Goal: Task Accomplishment & Management: Use online tool/utility

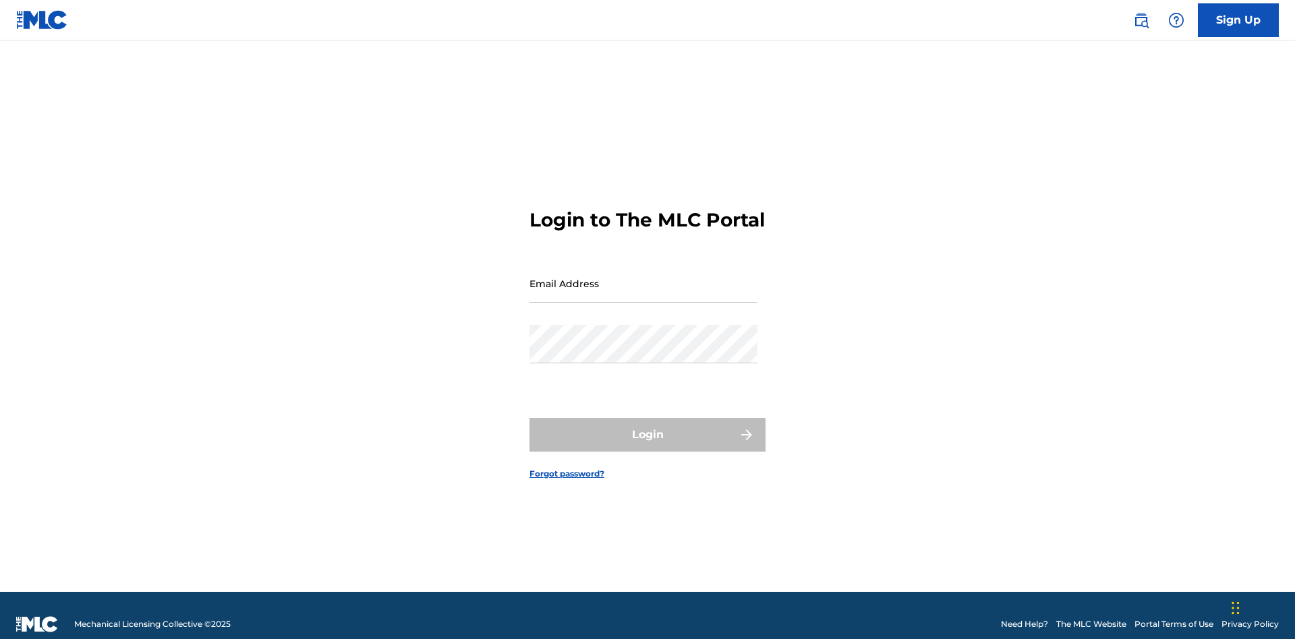
scroll to position [18, 0]
click at [643, 277] on input "Email Address" at bounding box center [643, 283] width 228 height 38
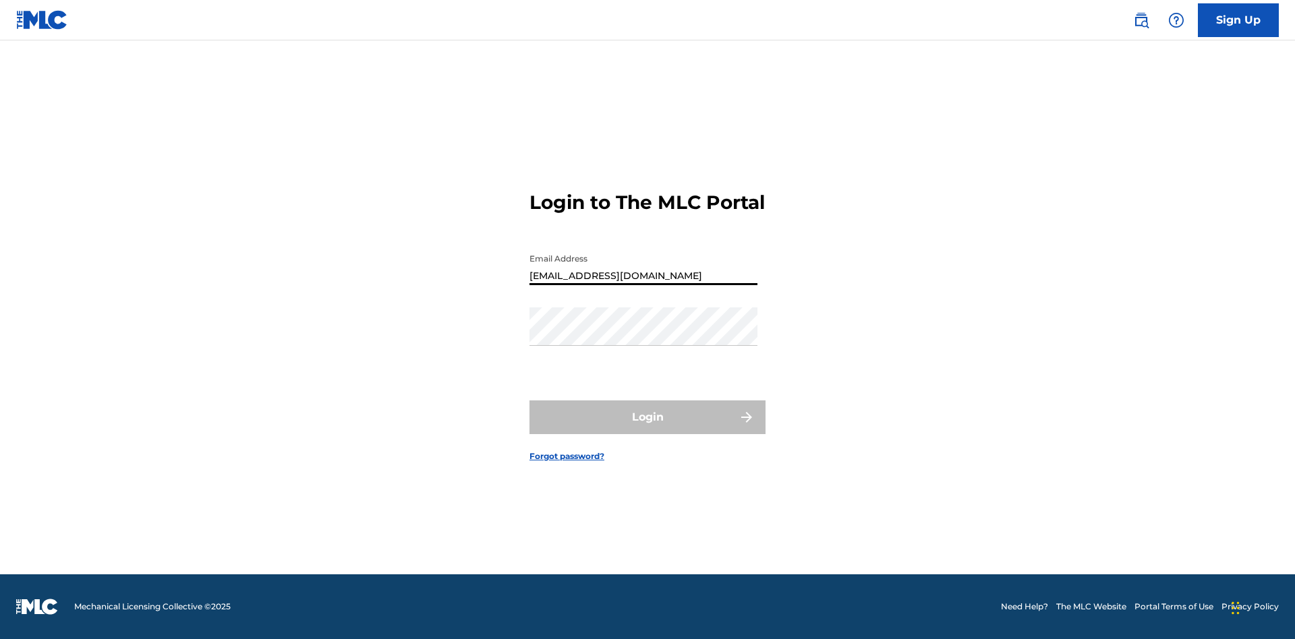
type input "[EMAIL_ADDRESS][DOMAIN_NAME]"
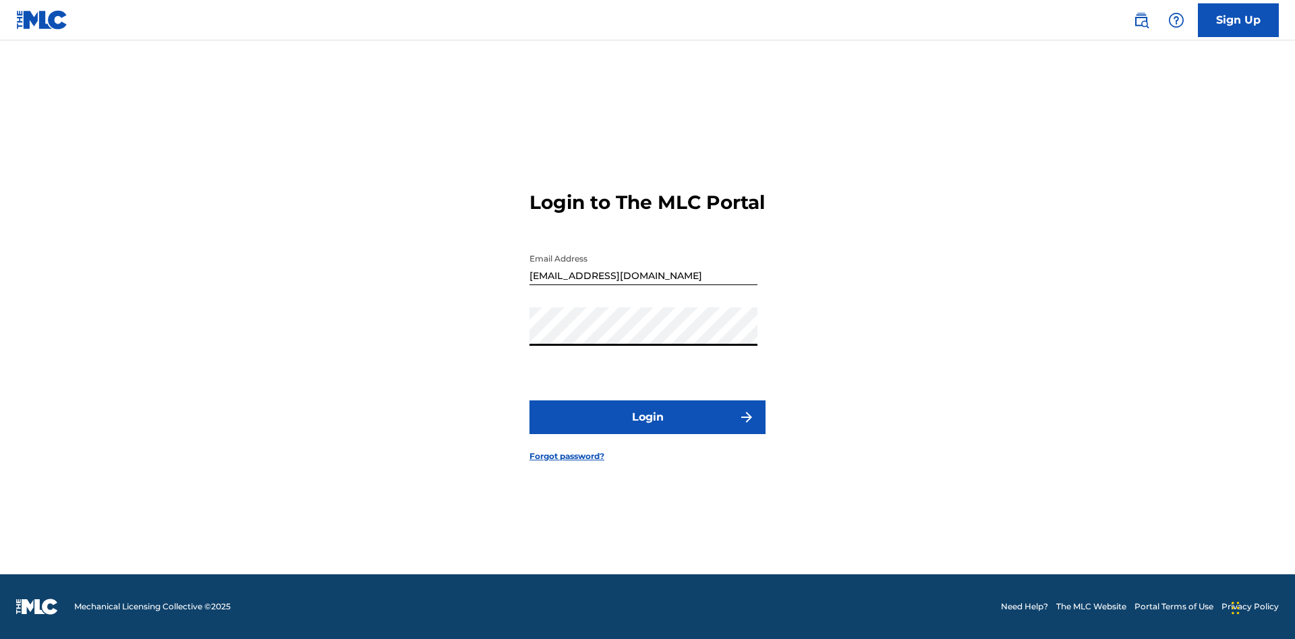
click at [648, 429] on button "Login" at bounding box center [647, 418] width 236 height 34
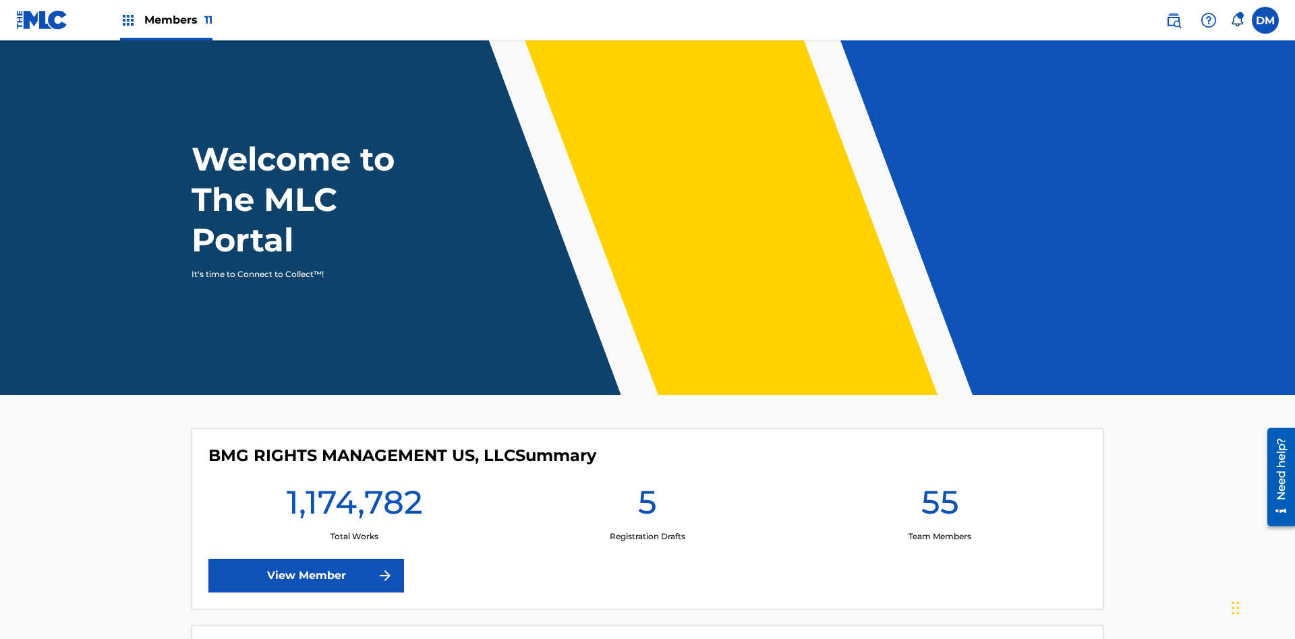
click at [166, 20] on span "Members 11" at bounding box center [178, 20] width 68 height 16
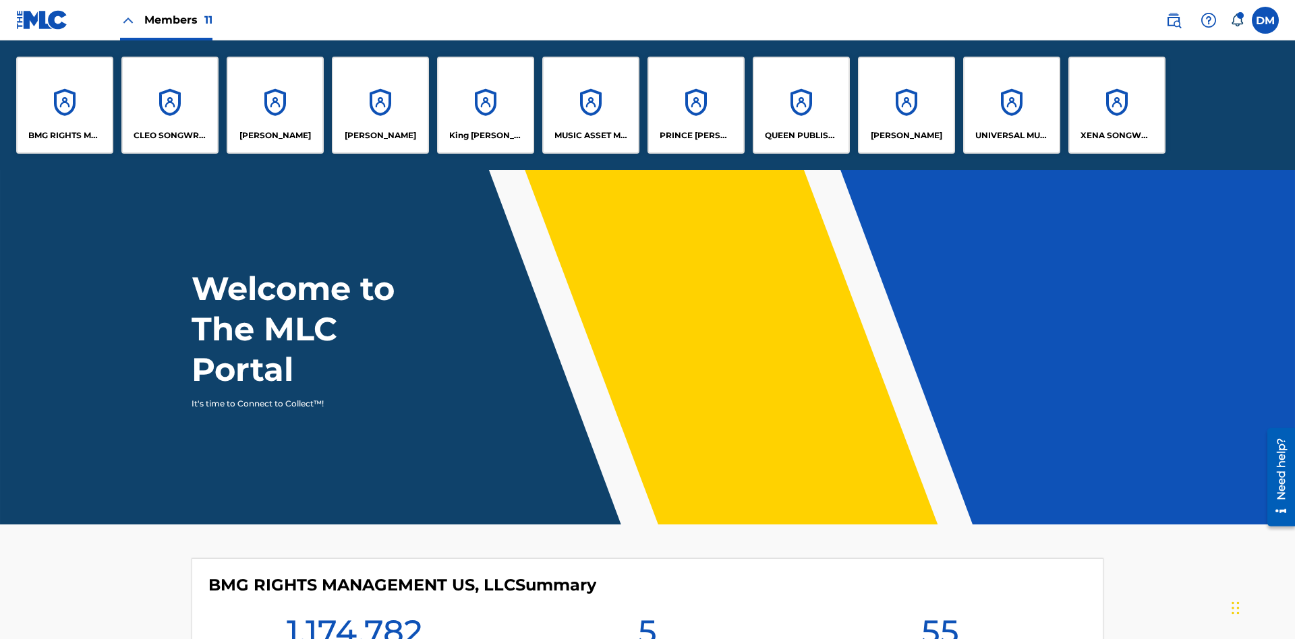
click at [65, 136] on p "BMG RIGHTS MANAGEMENT US, LLC" at bounding box center [65, 136] width 74 height 12
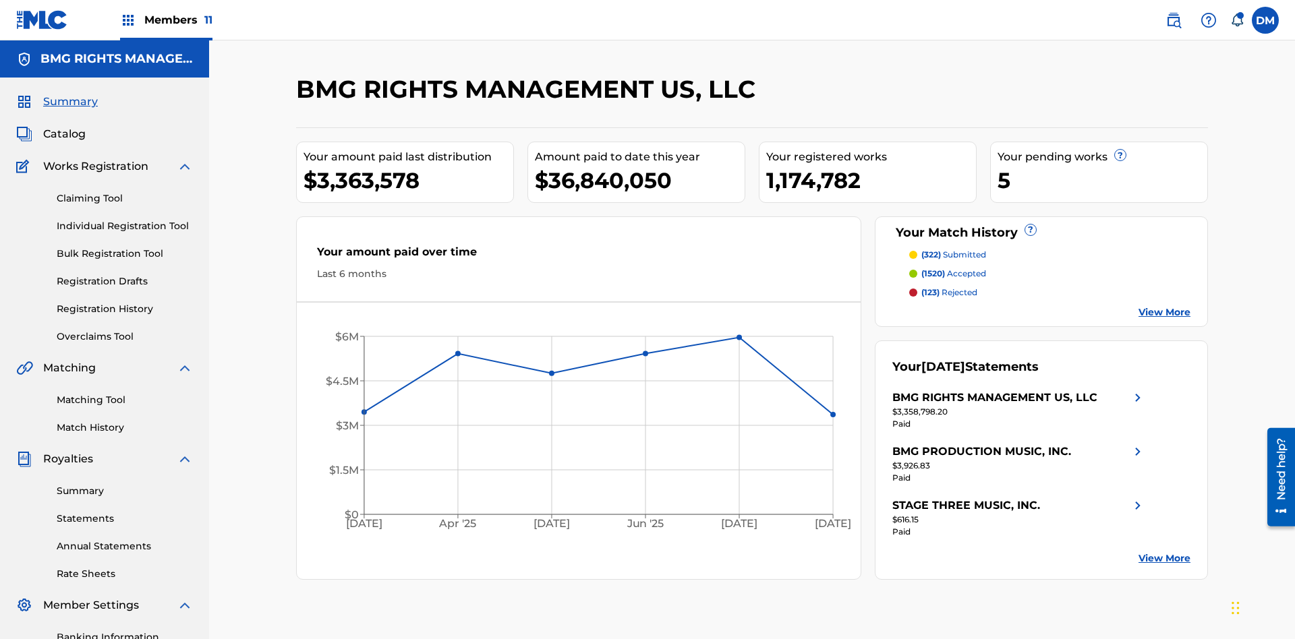
scroll to position [197, 0]
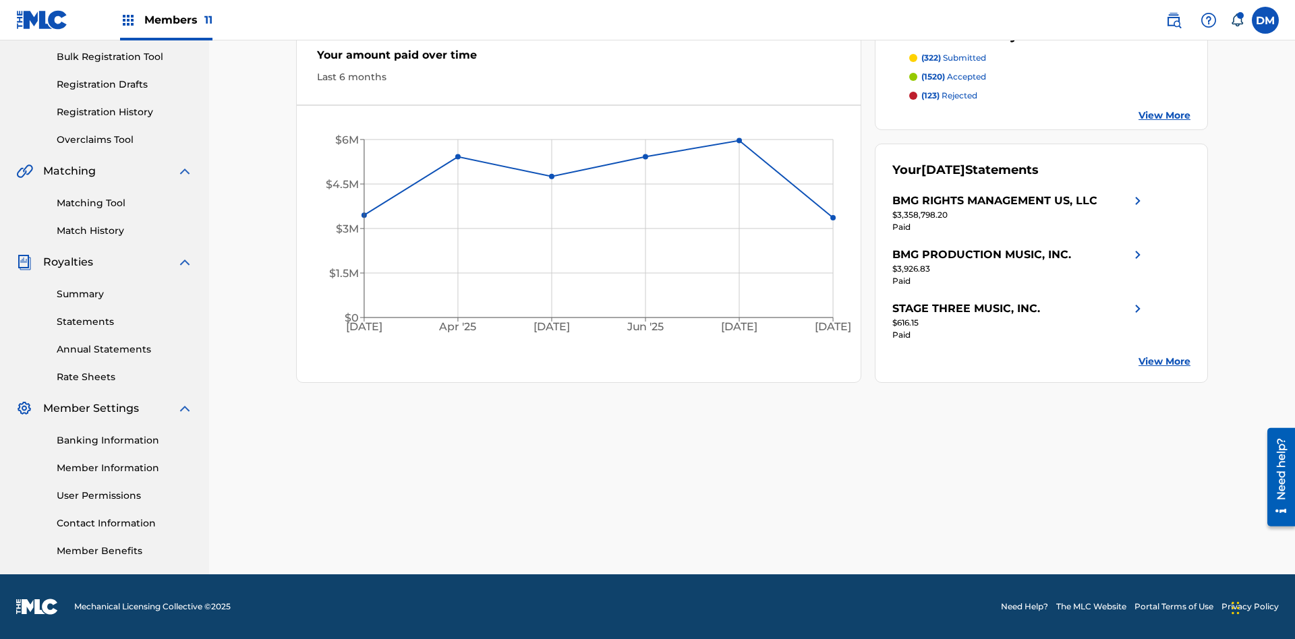
click at [125, 140] on link "Overclaims Tool" at bounding box center [125, 140] width 136 height 14
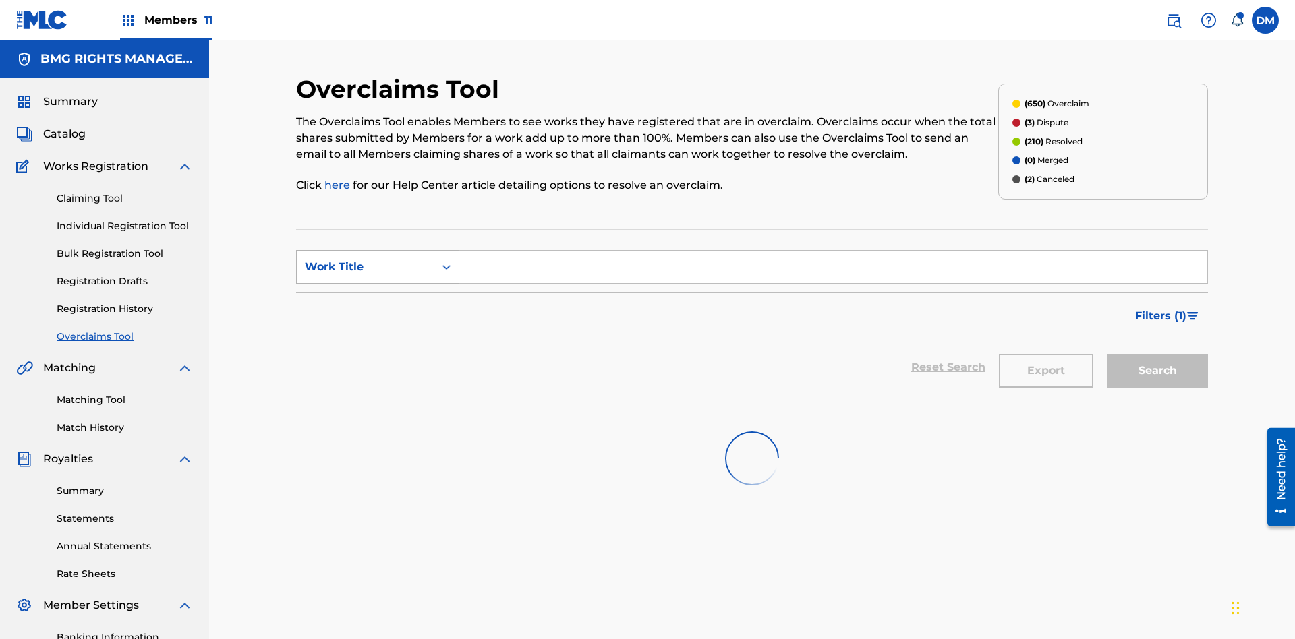
click at [366, 259] on div "Work Title" at bounding box center [365, 267] width 121 height 16
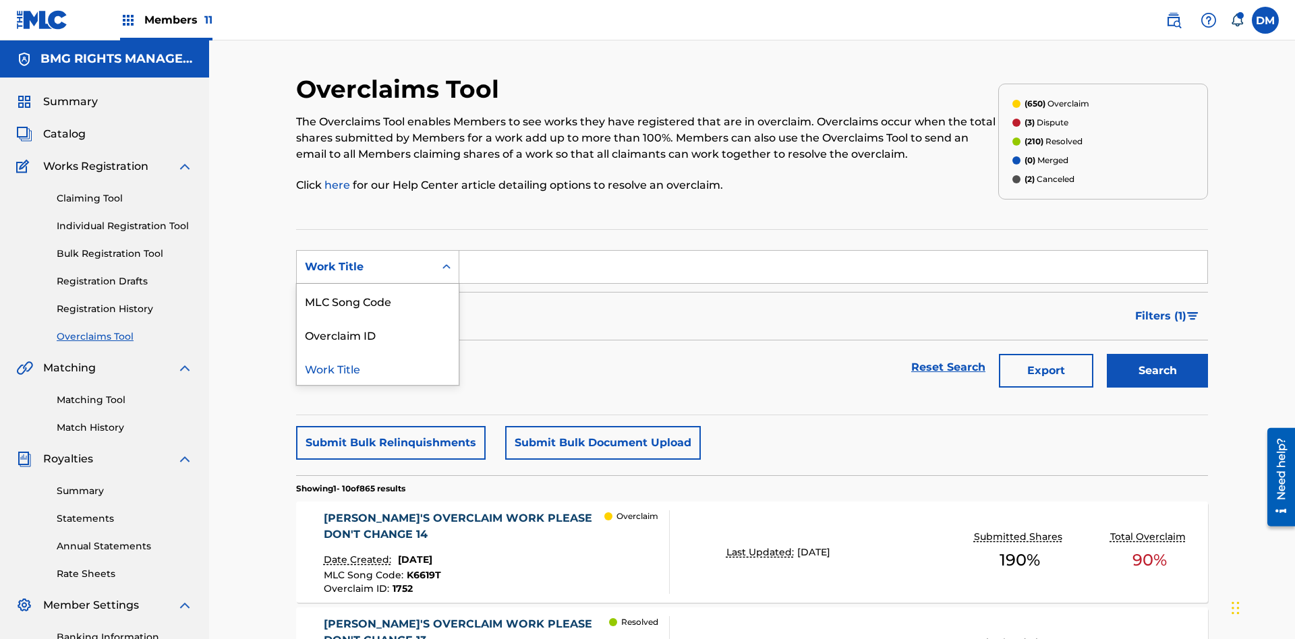
scroll to position [173, 0]
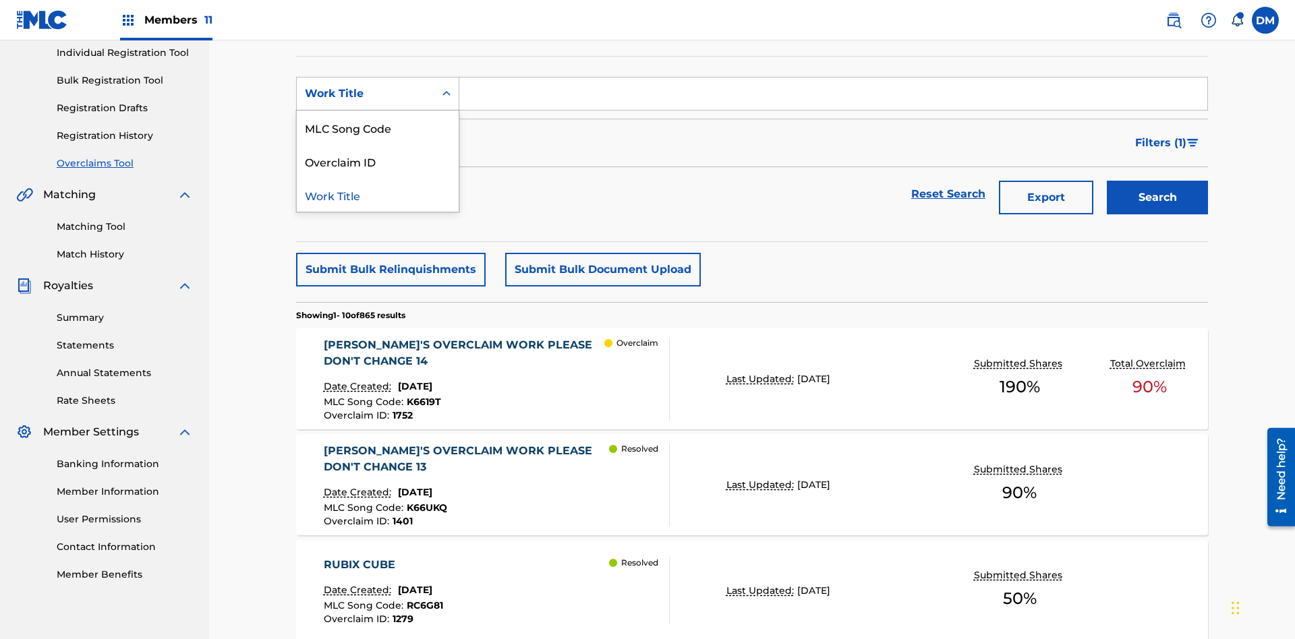
click at [378, 127] on div "MLC Song Code" at bounding box center [378, 128] width 162 height 34
click at [833, 97] on input "Search Form" at bounding box center [833, 94] width 748 height 32
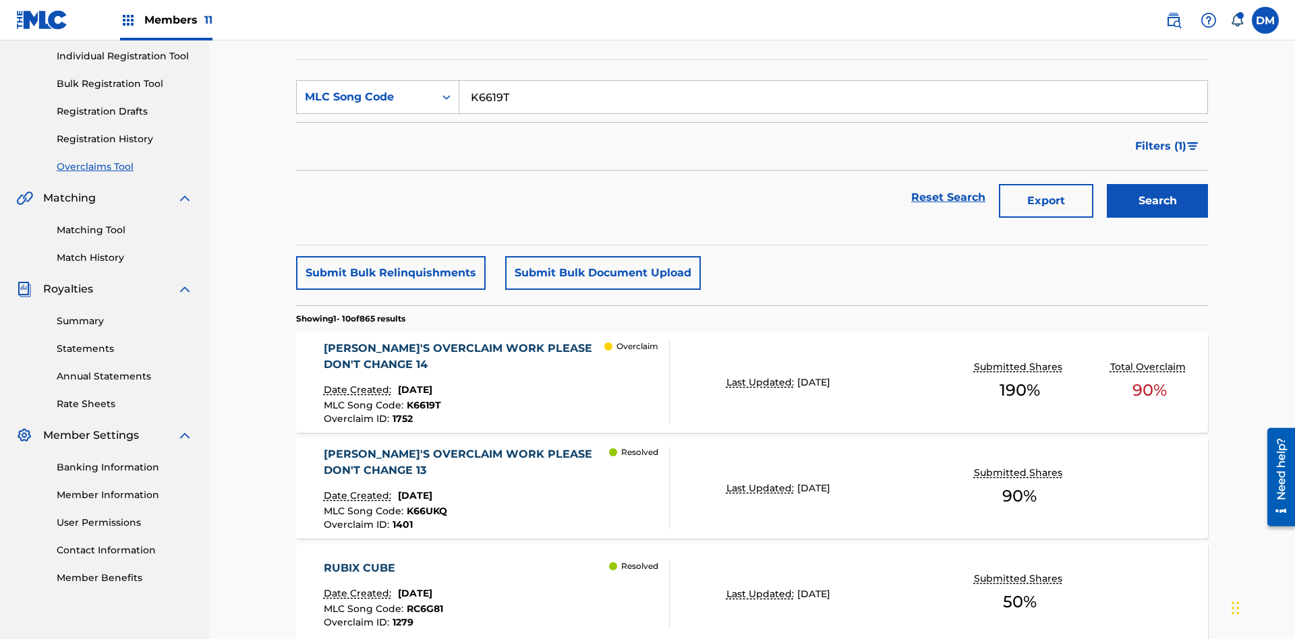
type input "K6619T"
click at [1157, 184] on button "Search" at bounding box center [1157, 201] width 101 height 34
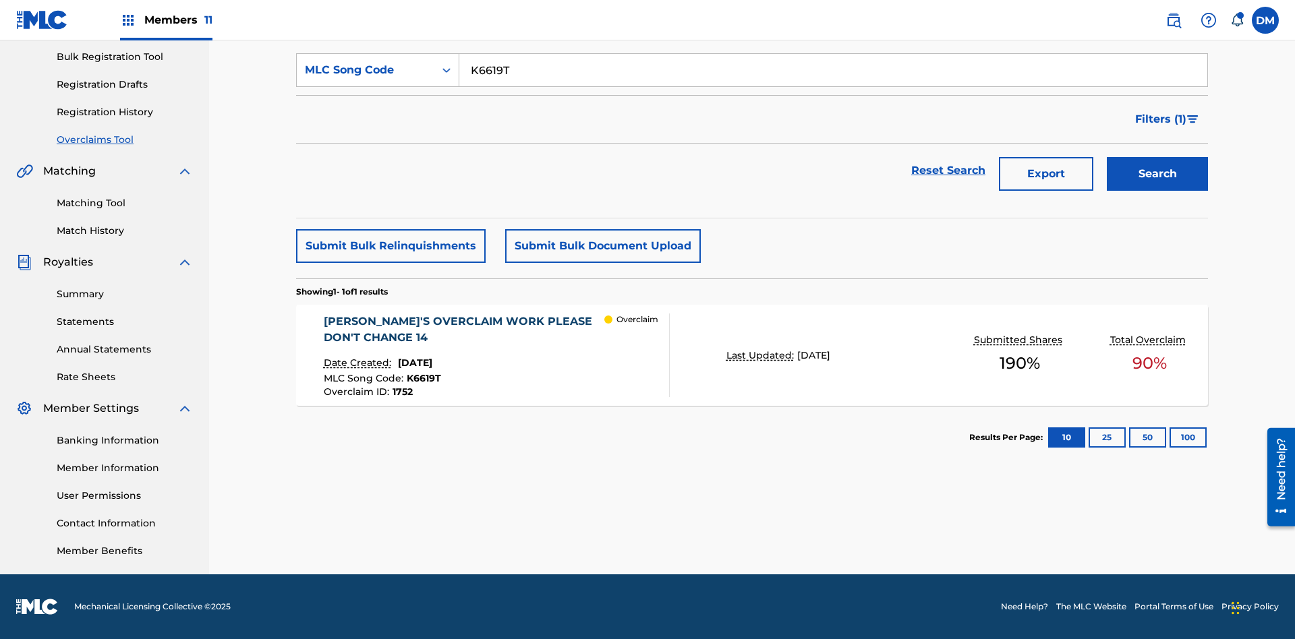
click at [401, 392] on span "1752" at bounding box center [403, 392] width 20 height 12
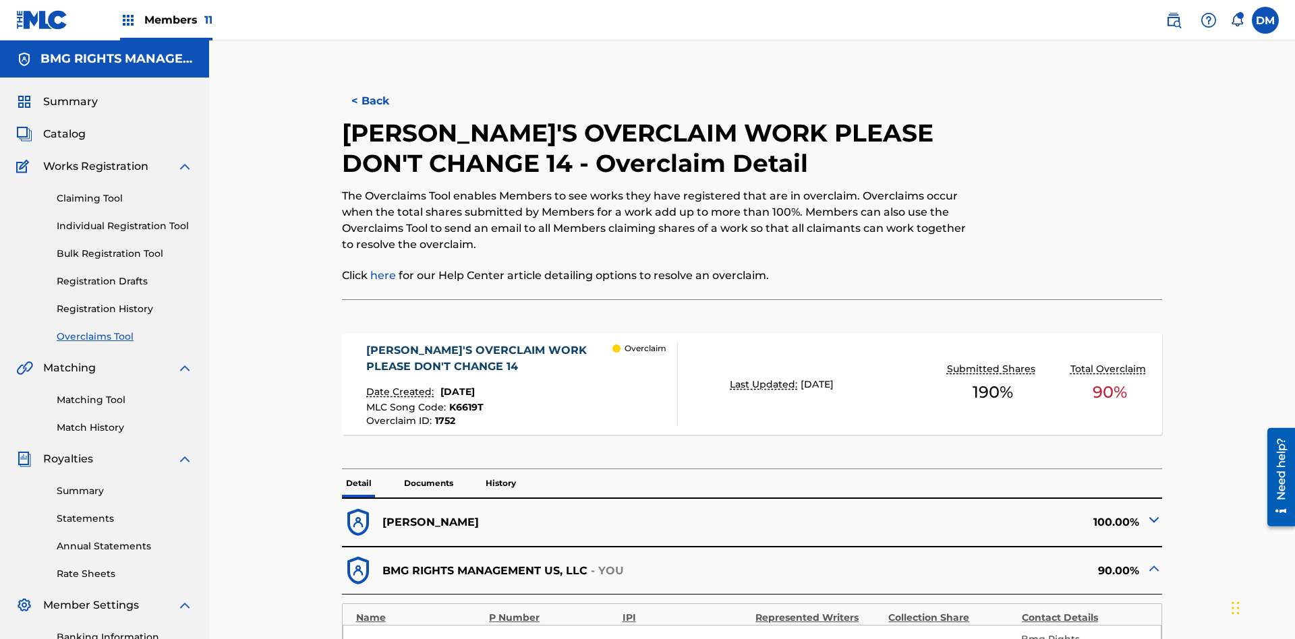
scroll to position [37, 0]
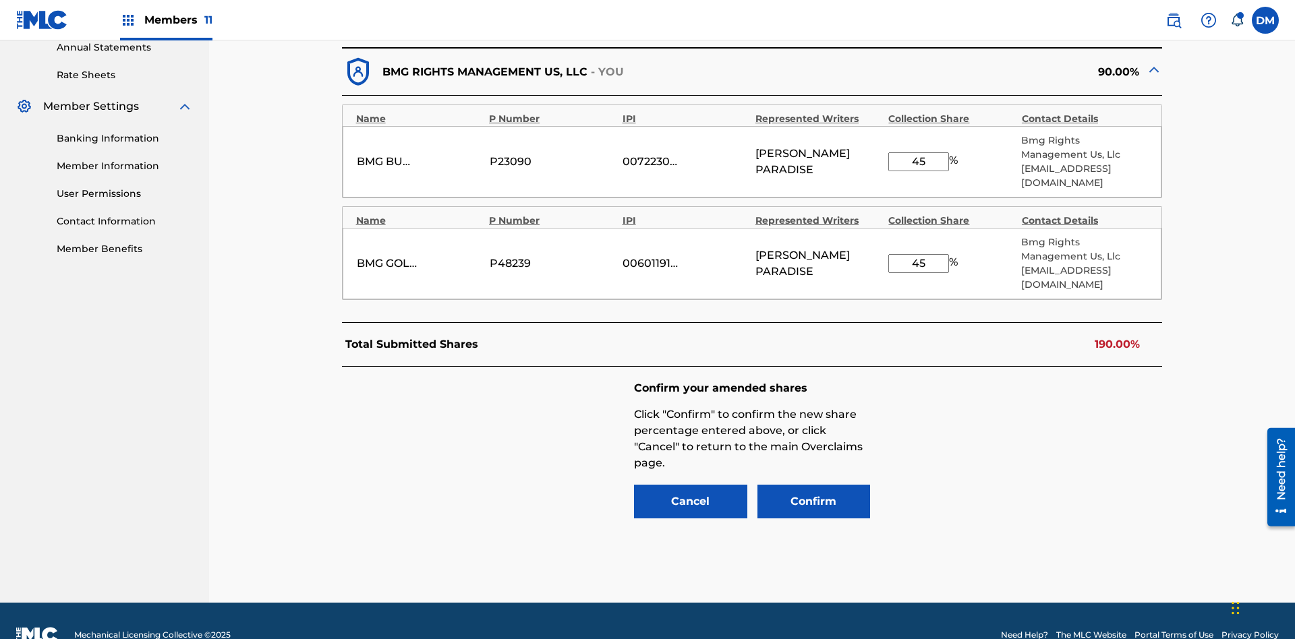
click at [919, 154] on input "45" at bounding box center [918, 161] width 61 height 19
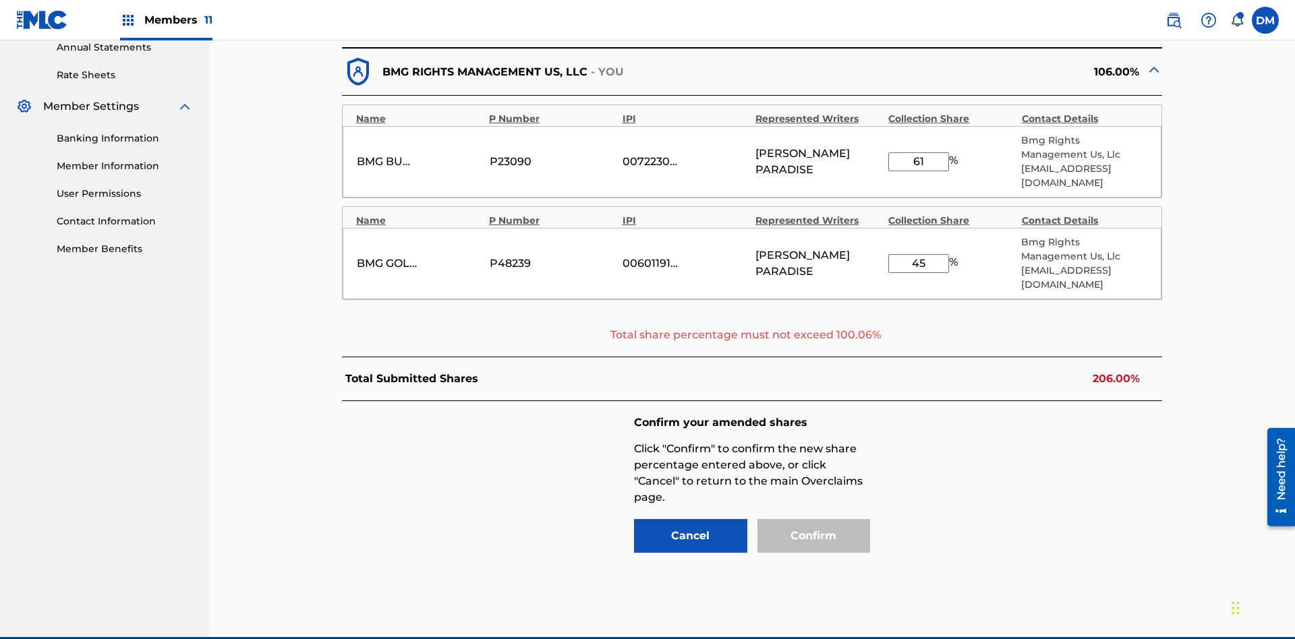
type input "61"
click at [919, 254] on input "45" at bounding box center [918, 263] width 61 height 19
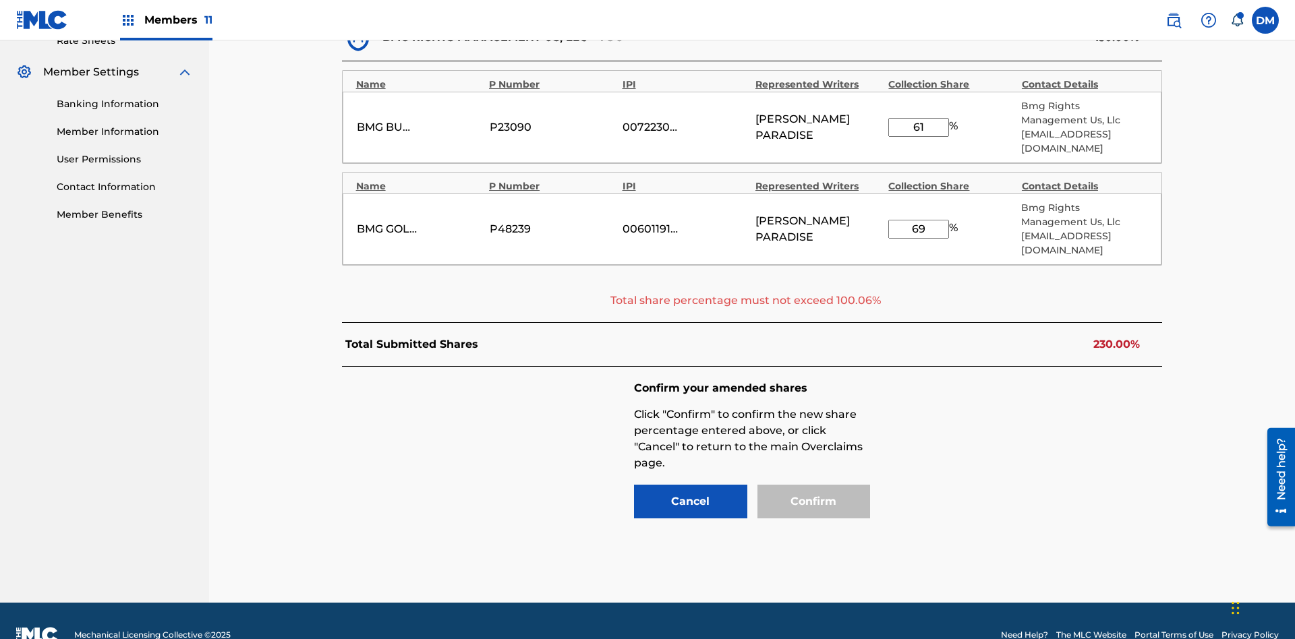
type input "69"
click at [919, 120] on input "61" at bounding box center [918, 127] width 61 height 19
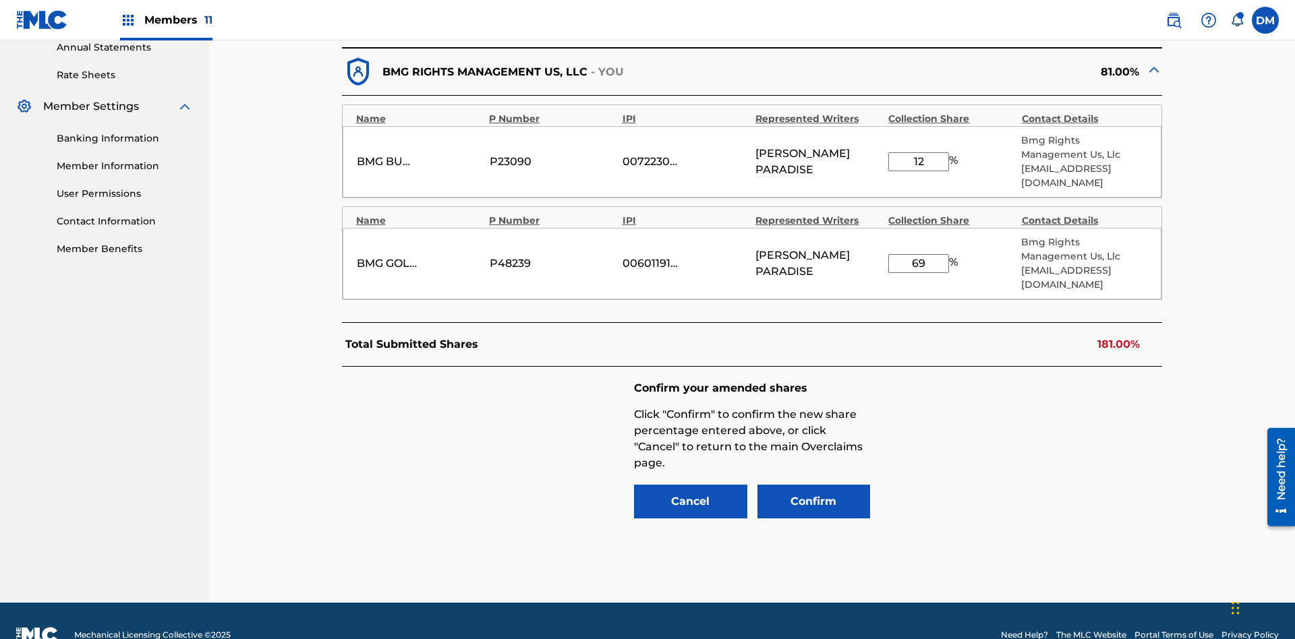
type input "12"
click at [919, 254] on input "69" at bounding box center [918, 263] width 61 height 19
type input "55"
click at [813, 485] on button "Confirm" at bounding box center [813, 502] width 113 height 34
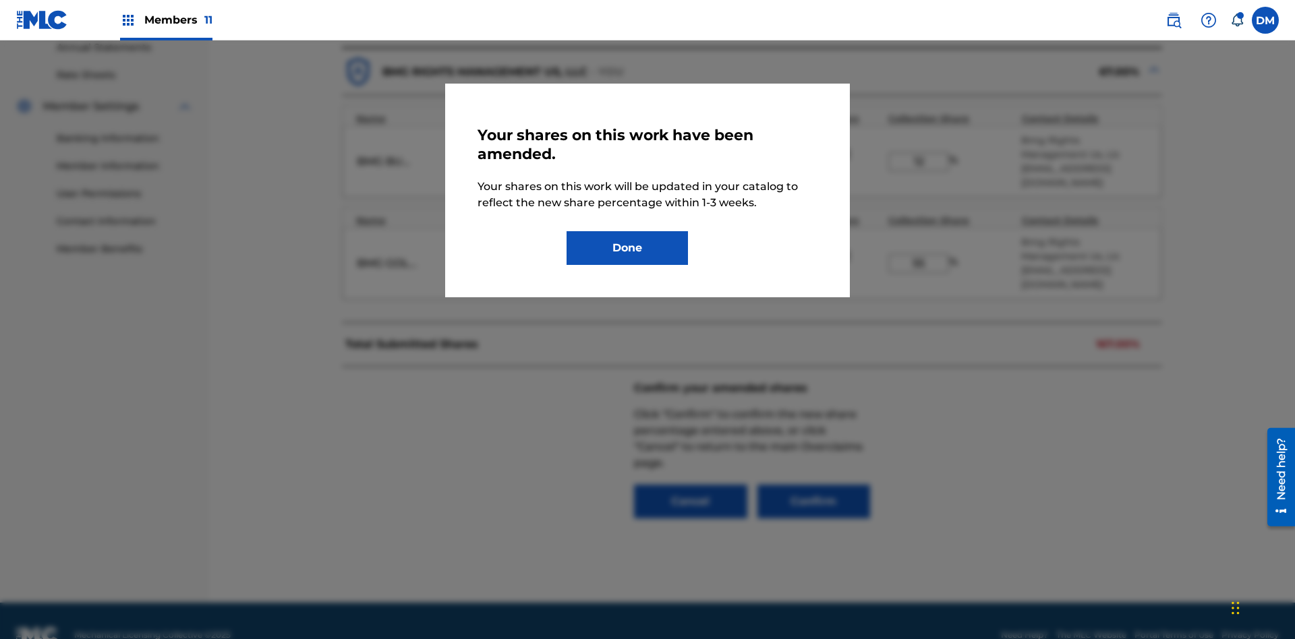
click at [627, 248] on button "Done" at bounding box center [627, 248] width 121 height 34
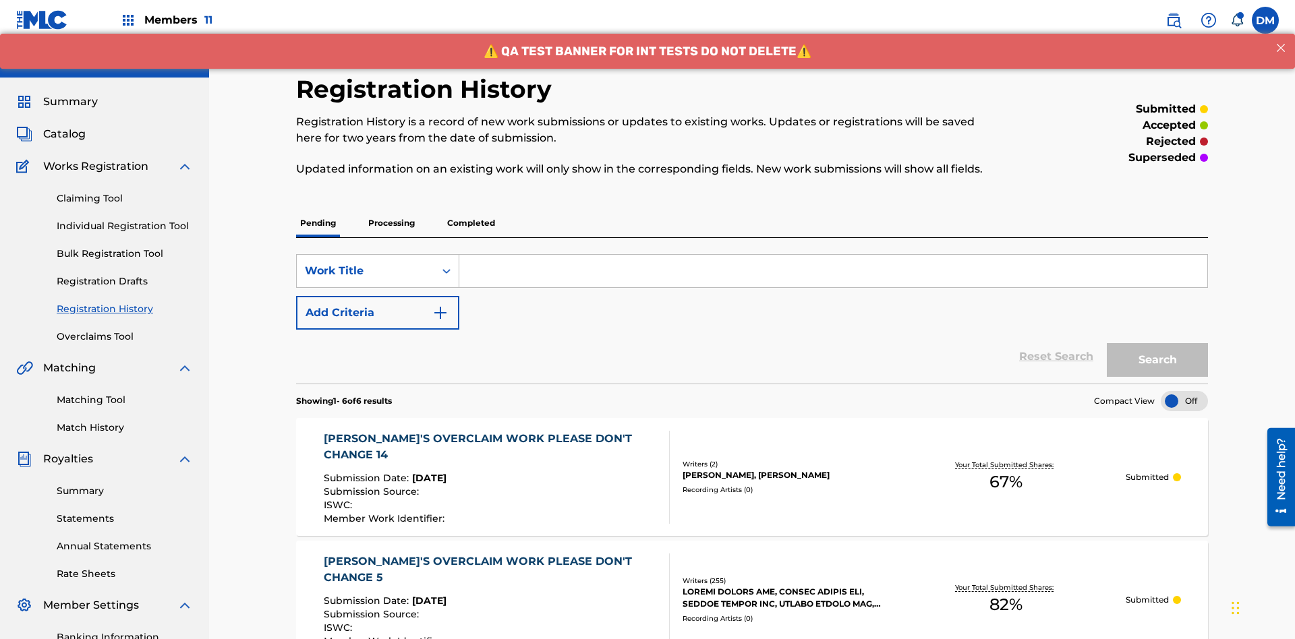
scroll to position [357, 0]
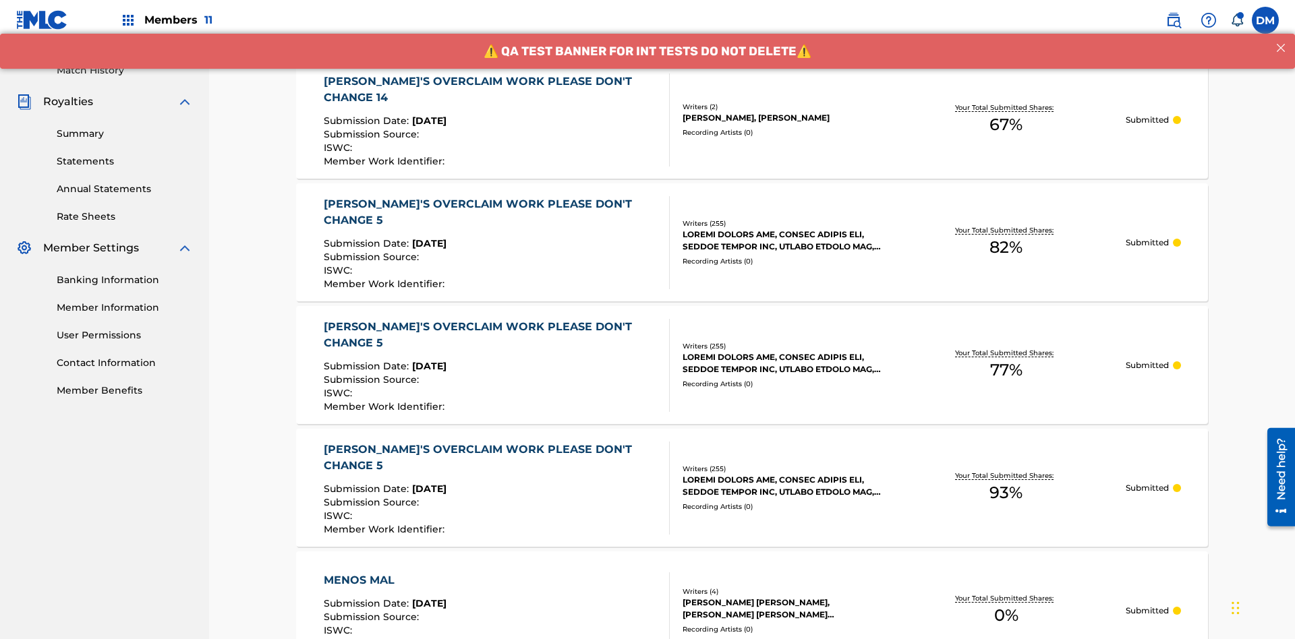
click at [489, 89] on div "KRYSTAL'S OVERCLAIM WORK PLEASE DON'T CHANGE 14" at bounding box center [491, 90] width 335 height 32
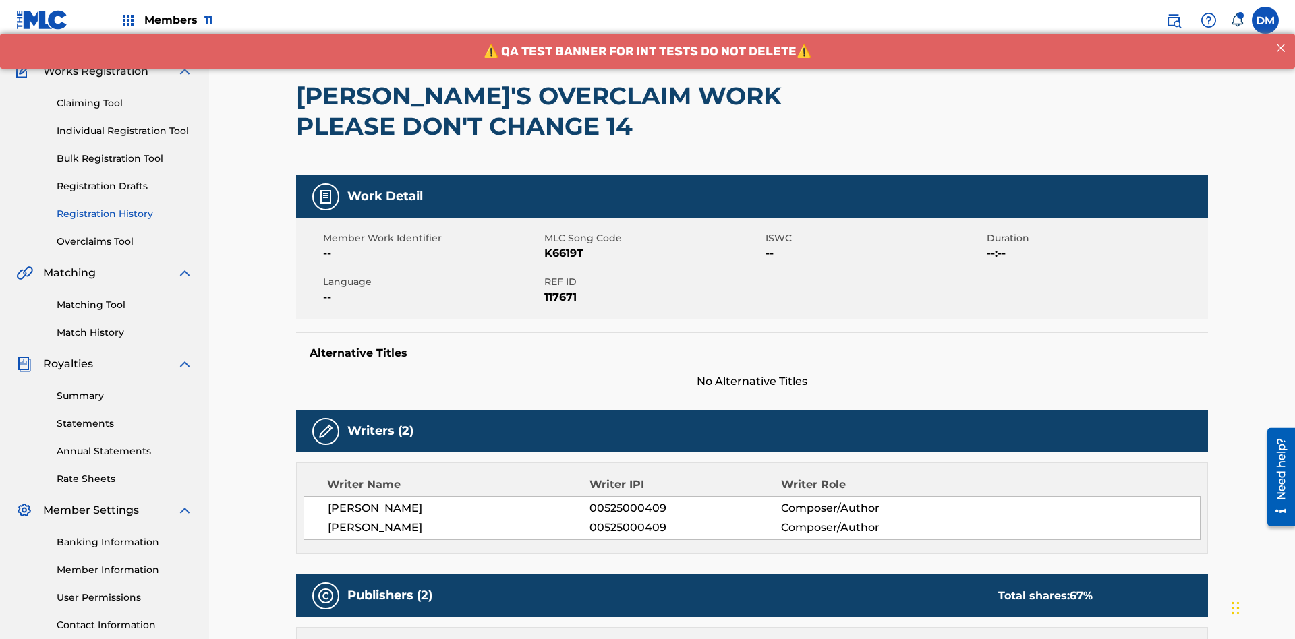
scroll to position [489, 0]
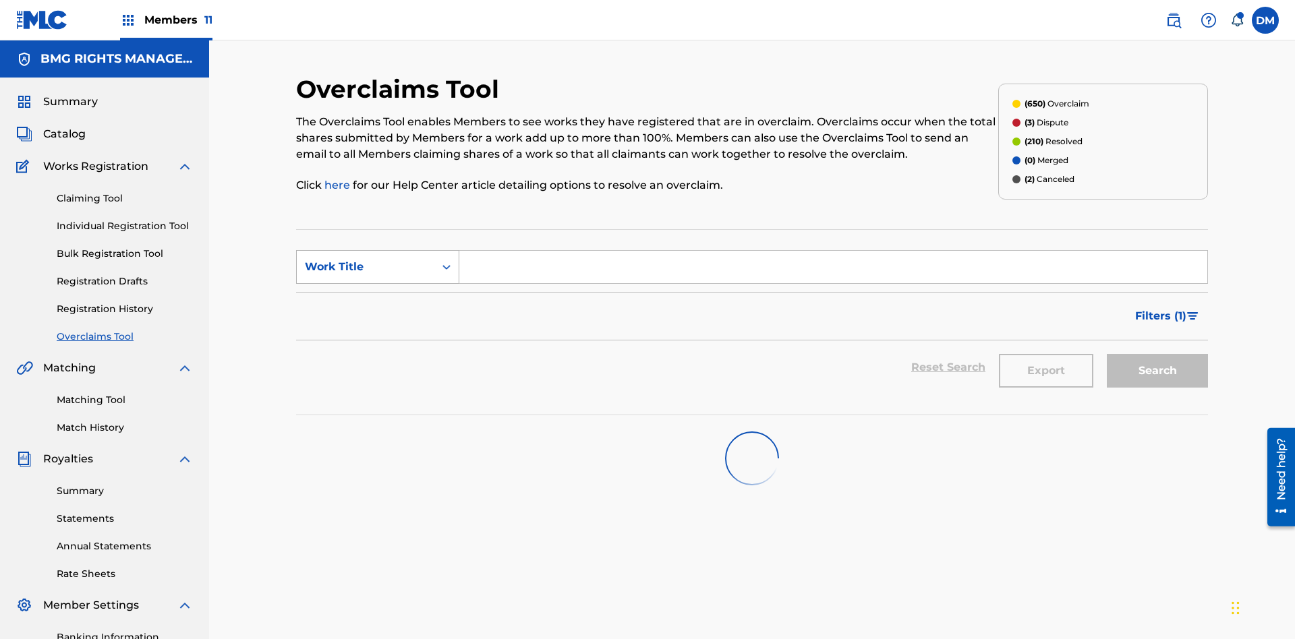
click at [366, 259] on div "Work Title" at bounding box center [365, 267] width 121 height 16
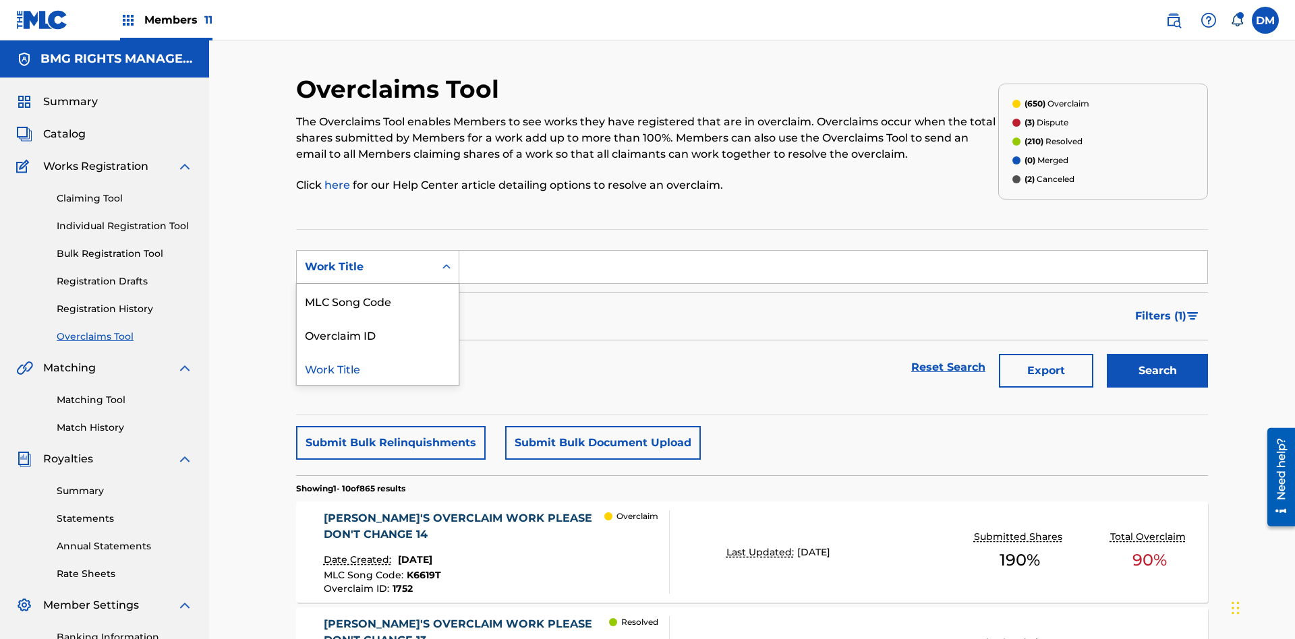
scroll to position [173, 0]
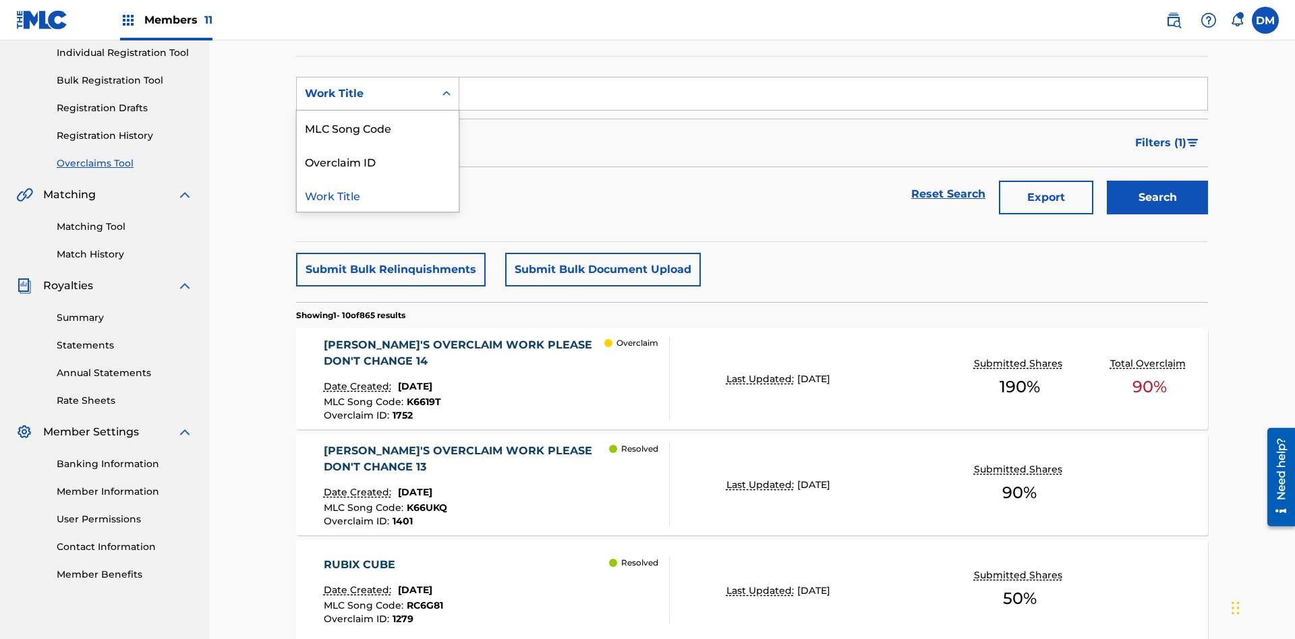
click at [378, 127] on div "MLC Song Code" at bounding box center [378, 128] width 162 height 34
click at [833, 97] on input "Search Form" at bounding box center [833, 94] width 748 height 32
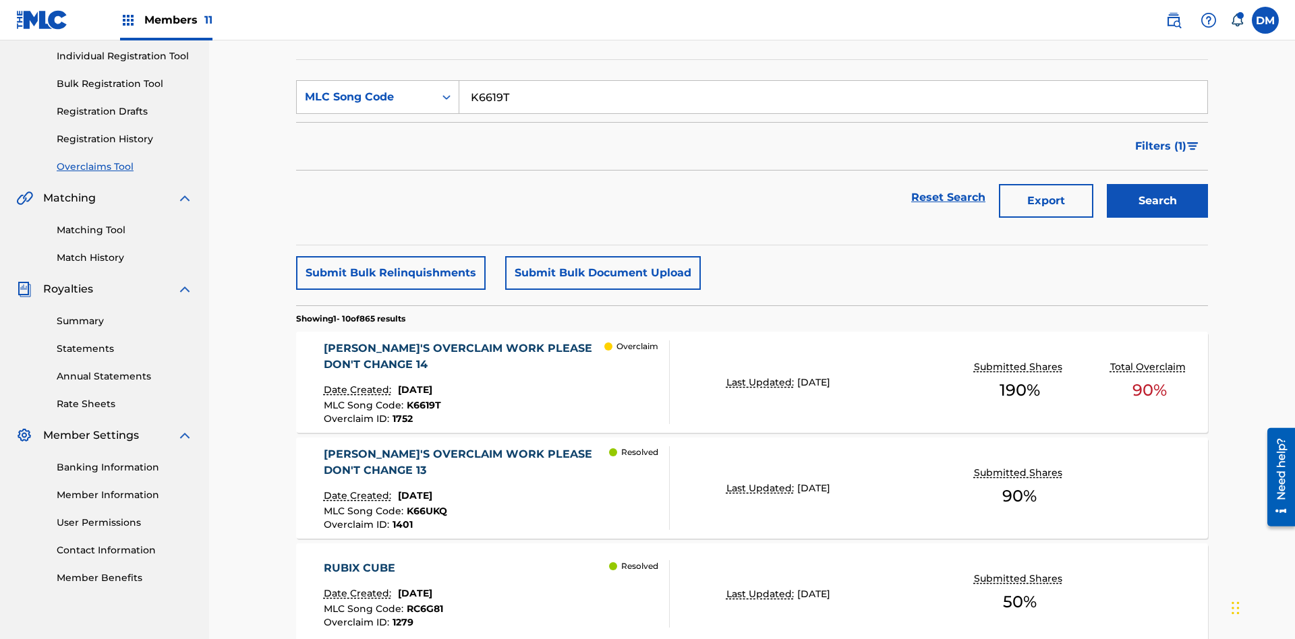
type input "K6619T"
click at [1157, 184] on button "Search" at bounding box center [1157, 201] width 101 height 34
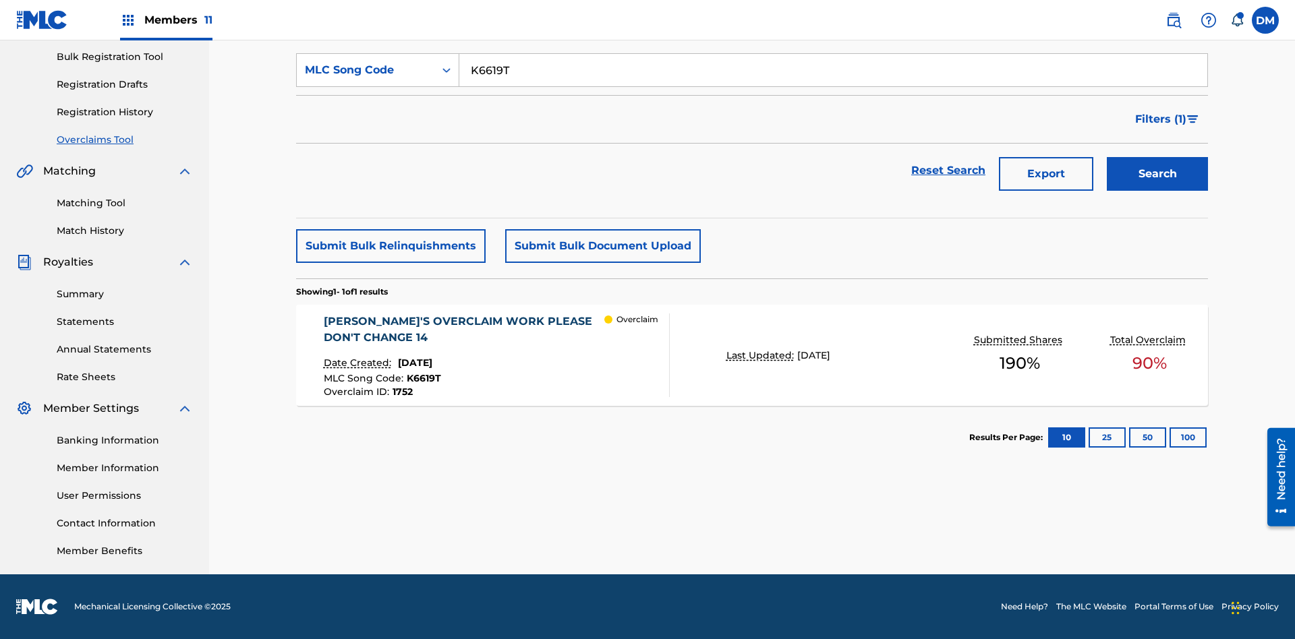
click at [401, 392] on span "1752" at bounding box center [403, 392] width 20 height 12
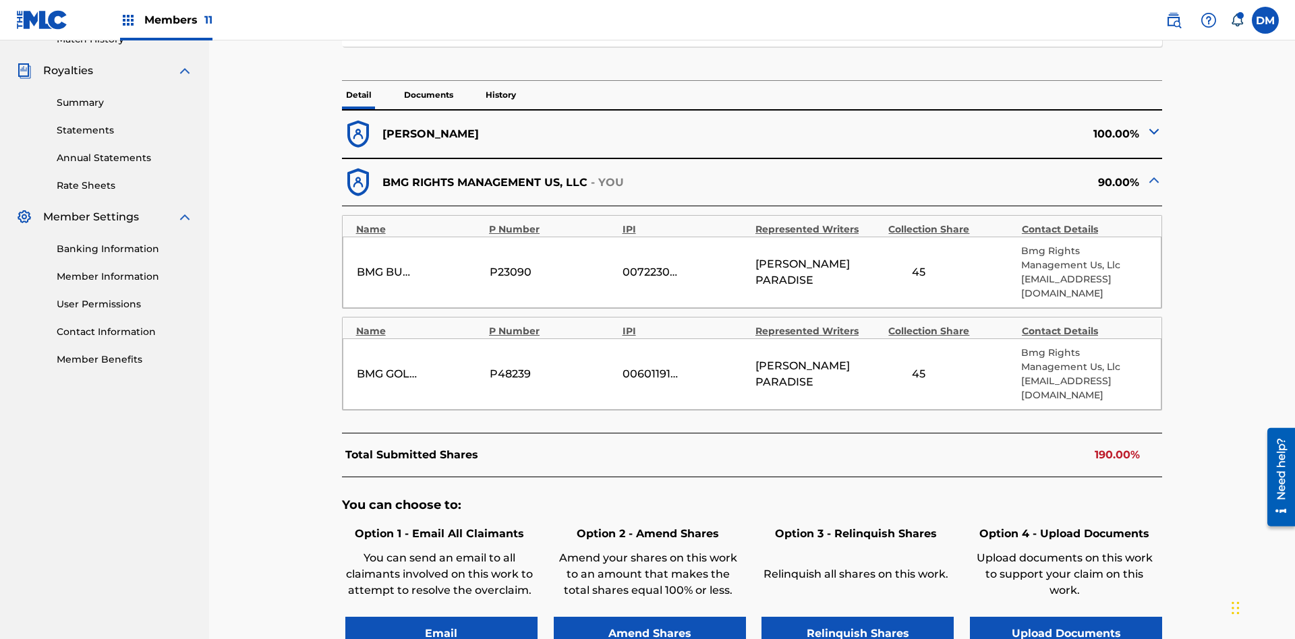
click at [500, 95] on p "History" at bounding box center [501, 95] width 38 height 28
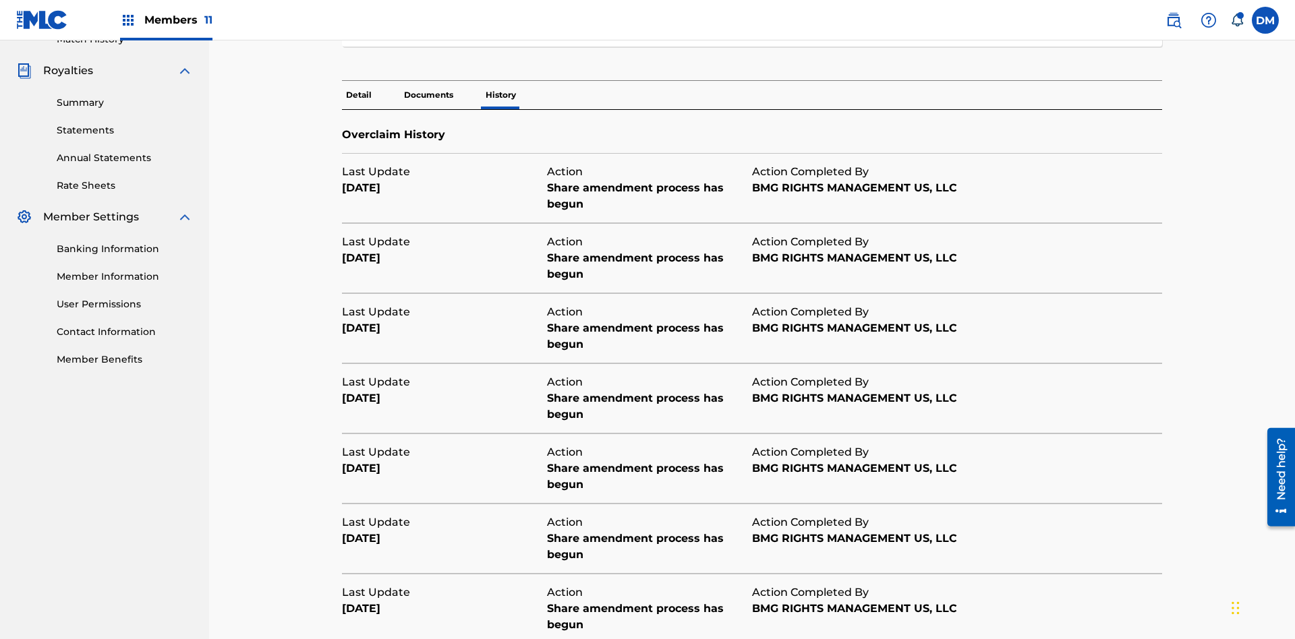
scroll to position [488, 0]
